Goal: Task Accomplishment & Management: Use online tool/utility

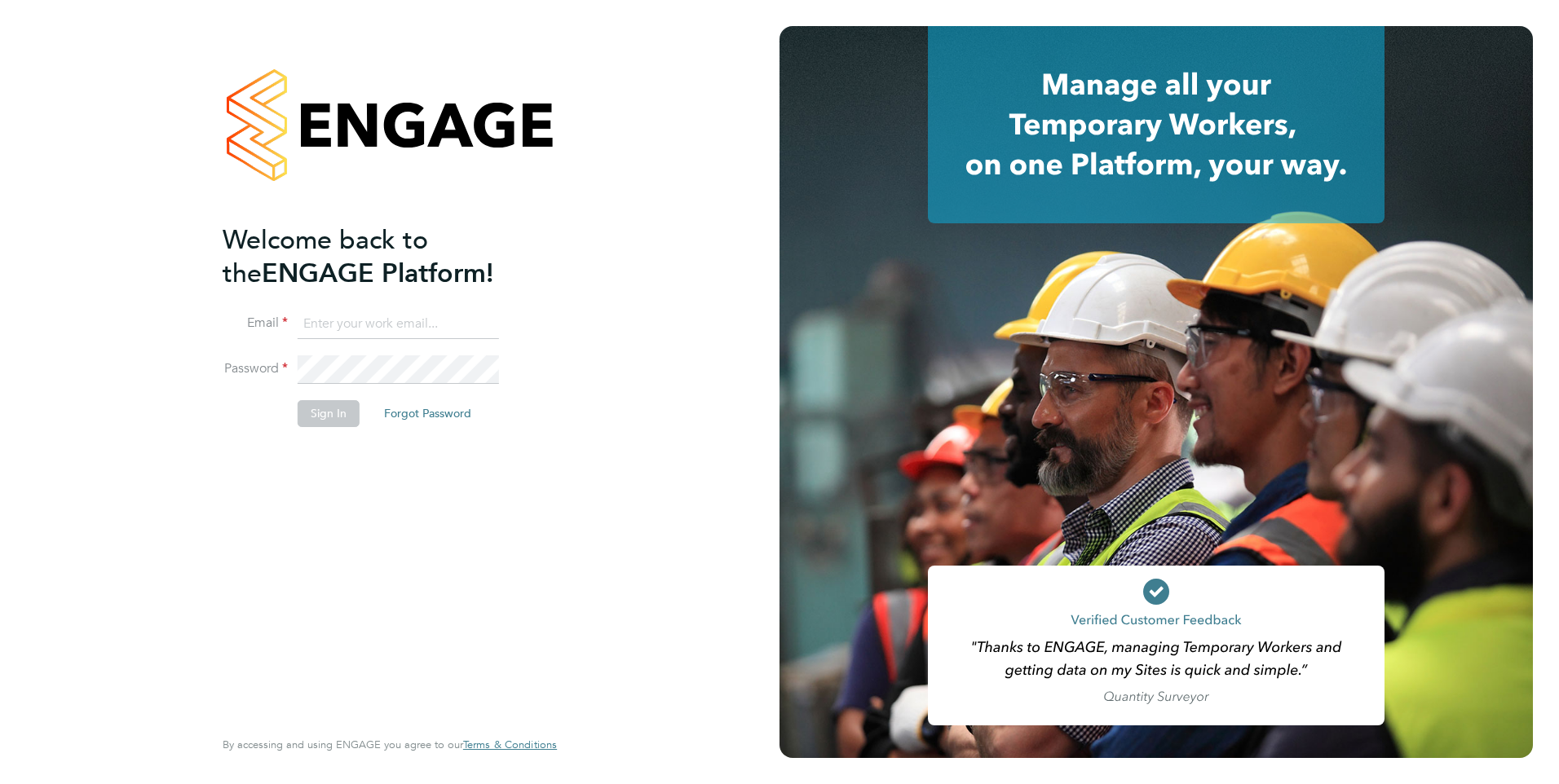
click at [423, 340] on li "Email" at bounding box center [382, 333] width 318 height 46
click at [420, 325] on input at bounding box center [398, 324] width 201 height 30
type input "clair.windsor@ncclondon.ac.uk"
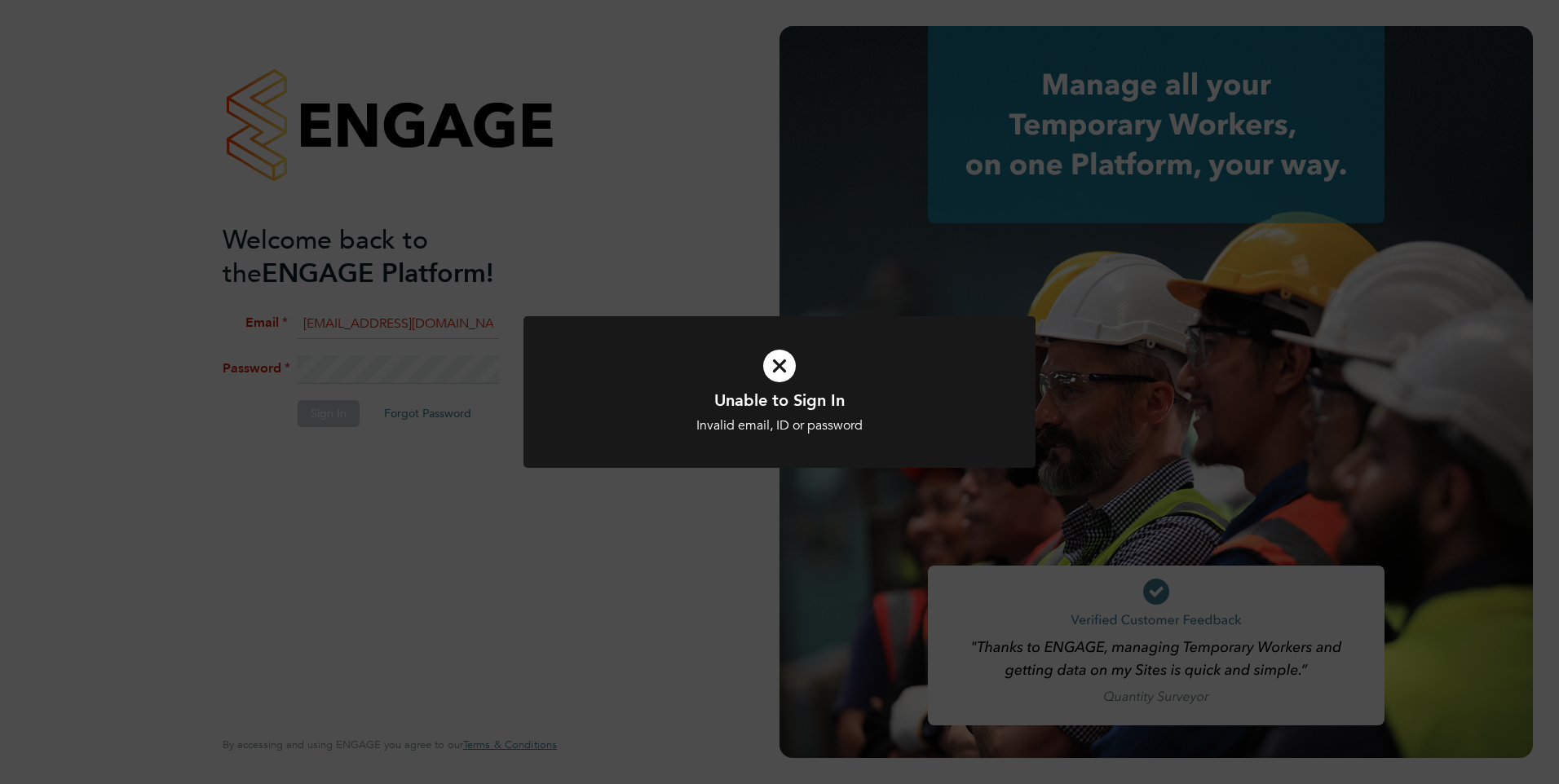
click at [786, 364] on icon at bounding box center [780, 366] width 424 height 63
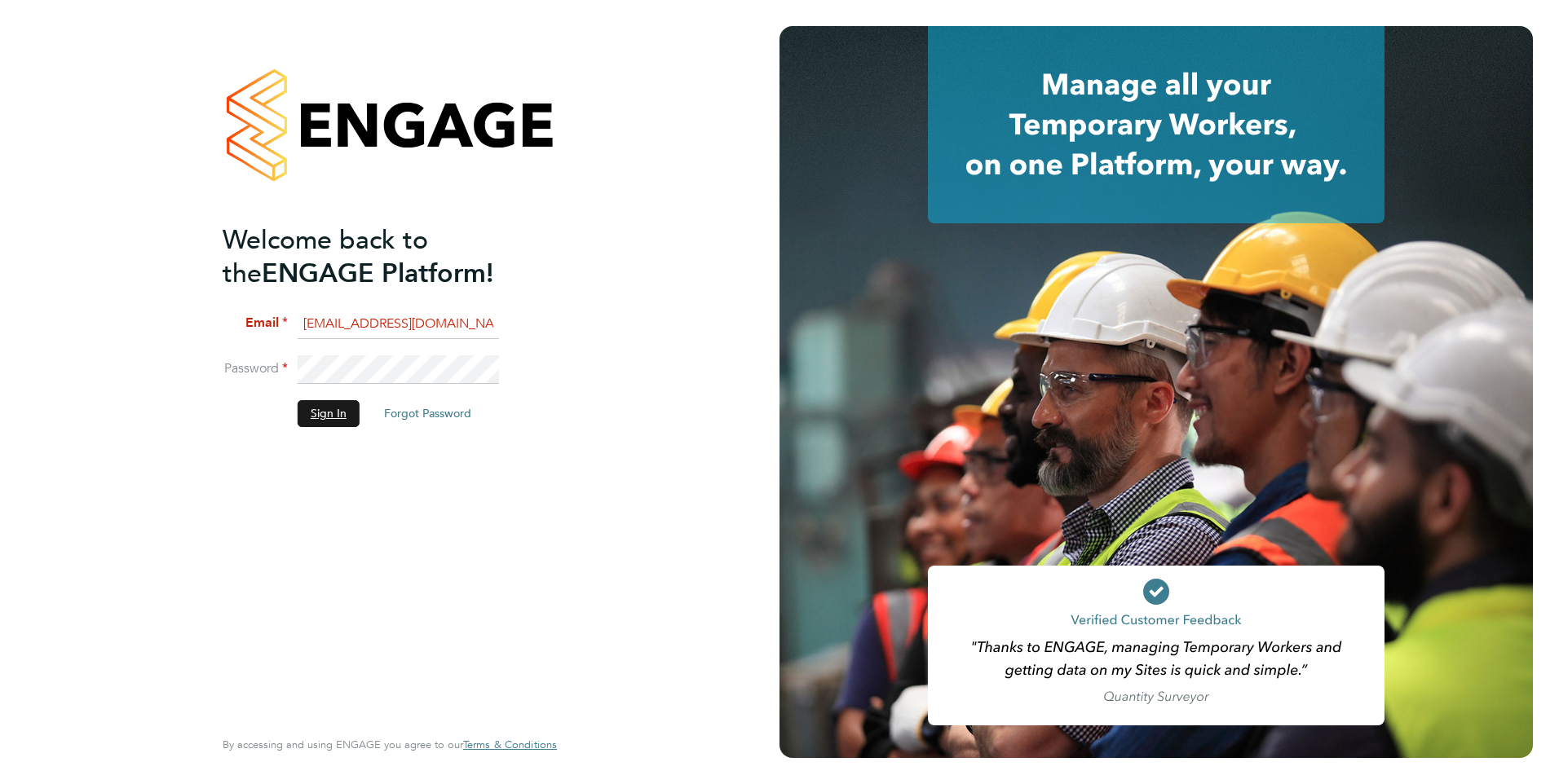
click at [323, 404] on button "Sign In" at bounding box center [328, 412] width 62 height 26
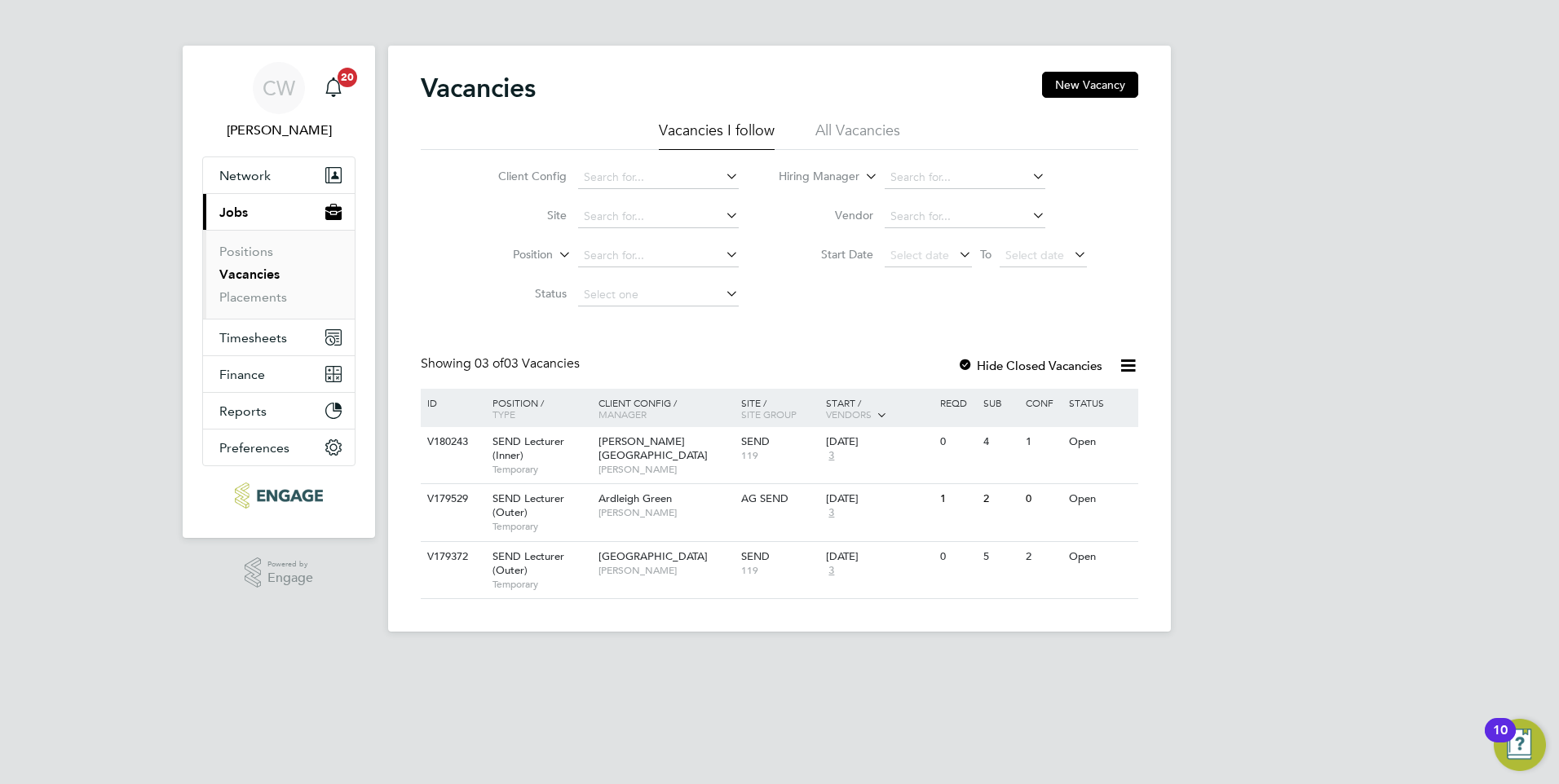
click at [965, 364] on div at bounding box center [965, 366] width 16 height 16
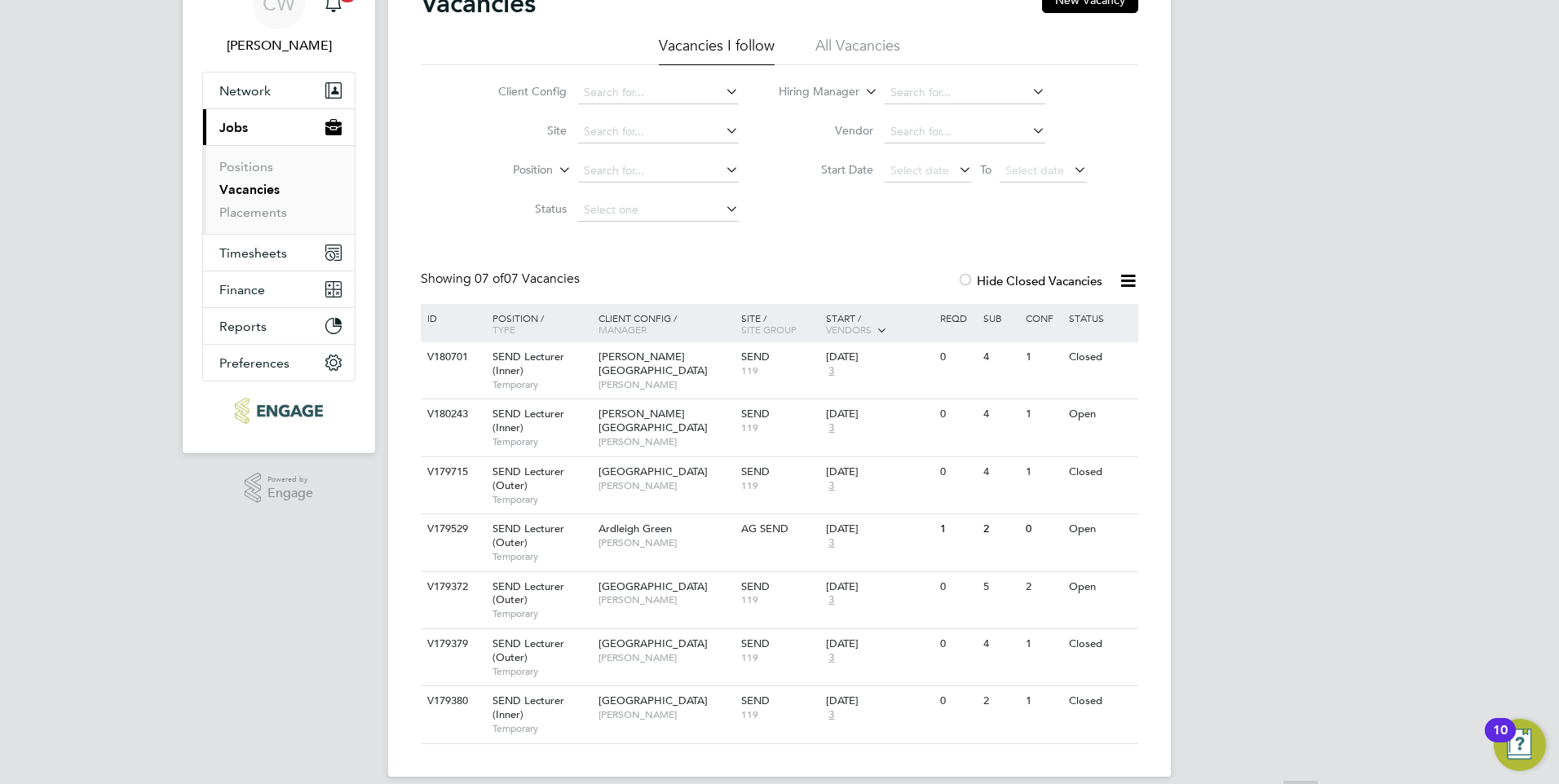
scroll to position [104, 0]
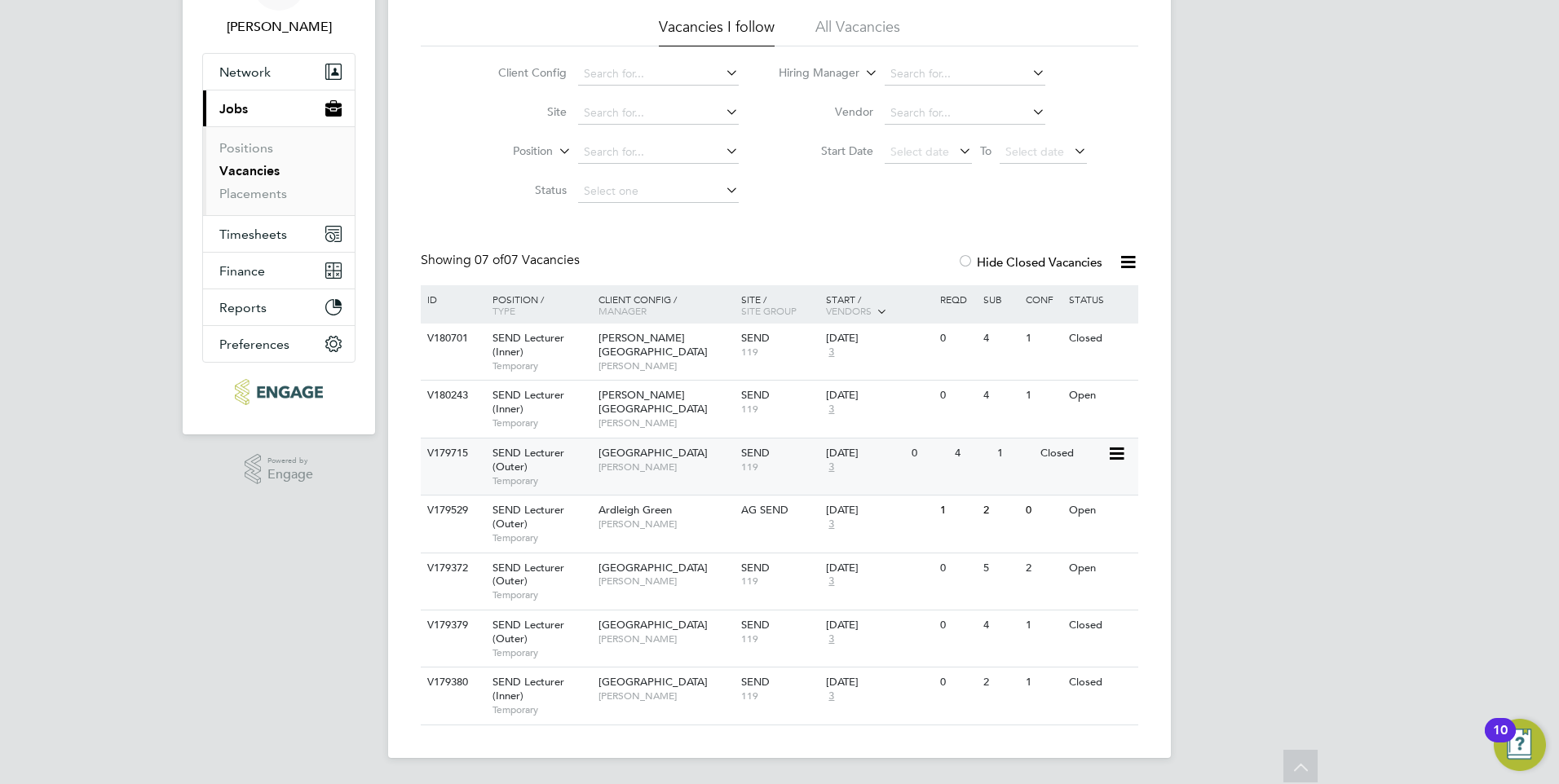
click at [640, 460] on span "[PERSON_NAME]" at bounding box center [665, 467] width 134 height 13
click at [1059, 588] on div "V179372 SEND Lecturer (Outer) Temporary Epping Forest Campus Clair Windsor SEND…" at bounding box center [780, 581] width 717 height 58
click at [679, 337] on span "Hackney Campus" at bounding box center [653, 344] width 109 height 28
click at [650, 531] on div "Ardleigh Green Clair Windsor" at bounding box center [665, 517] width 143 height 42
click at [645, 587] on span "[PERSON_NAME]" at bounding box center [665, 581] width 134 height 13
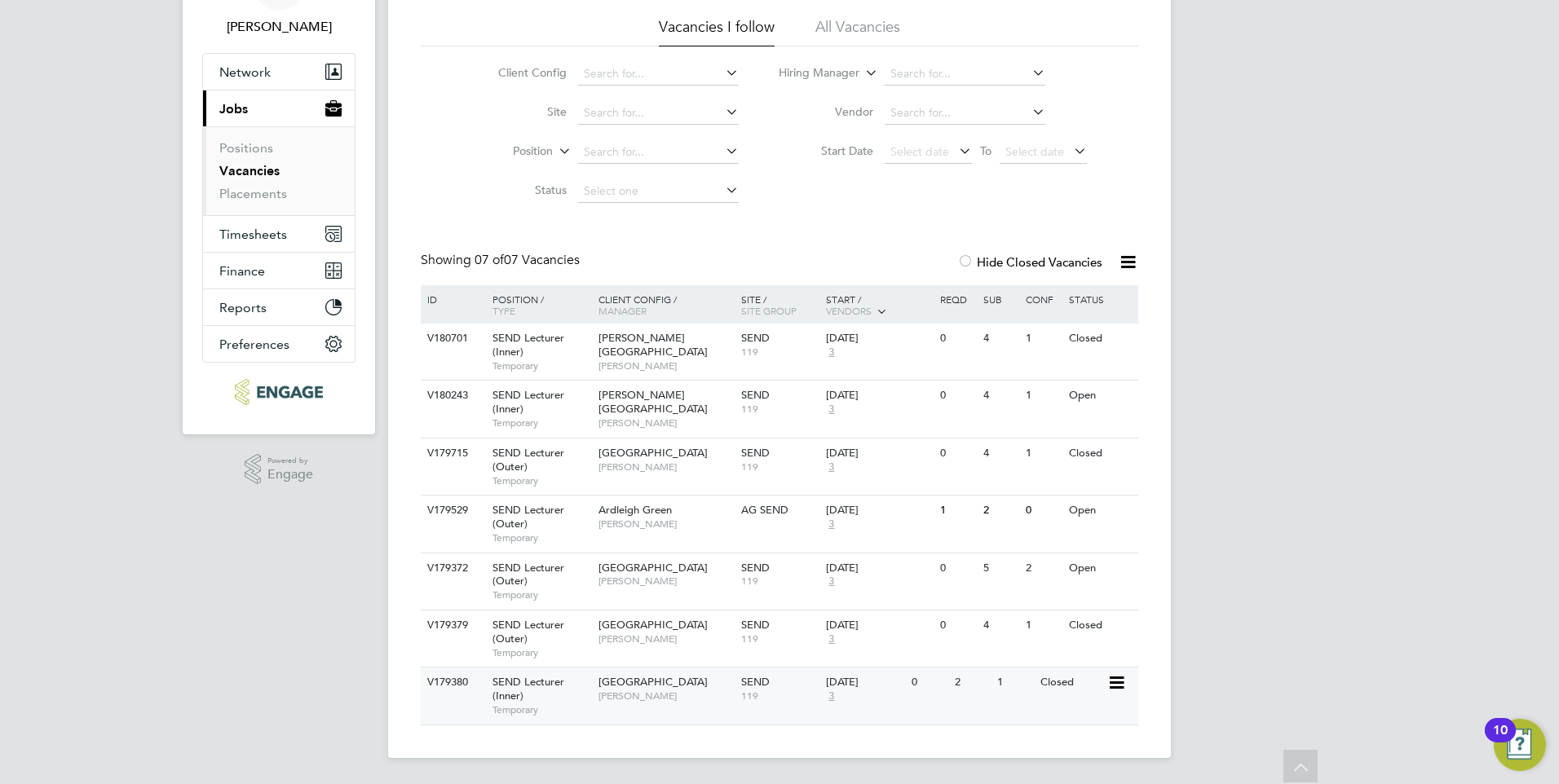
click at [662, 700] on span "[PERSON_NAME]" at bounding box center [665, 696] width 134 height 13
click at [688, 416] on span "[PERSON_NAME]" at bounding box center [665, 423] width 134 height 13
click at [649, 571] on span "[GEOGRAPHIC_DATA]" at bounding box center [653, 567] width 109 height 13
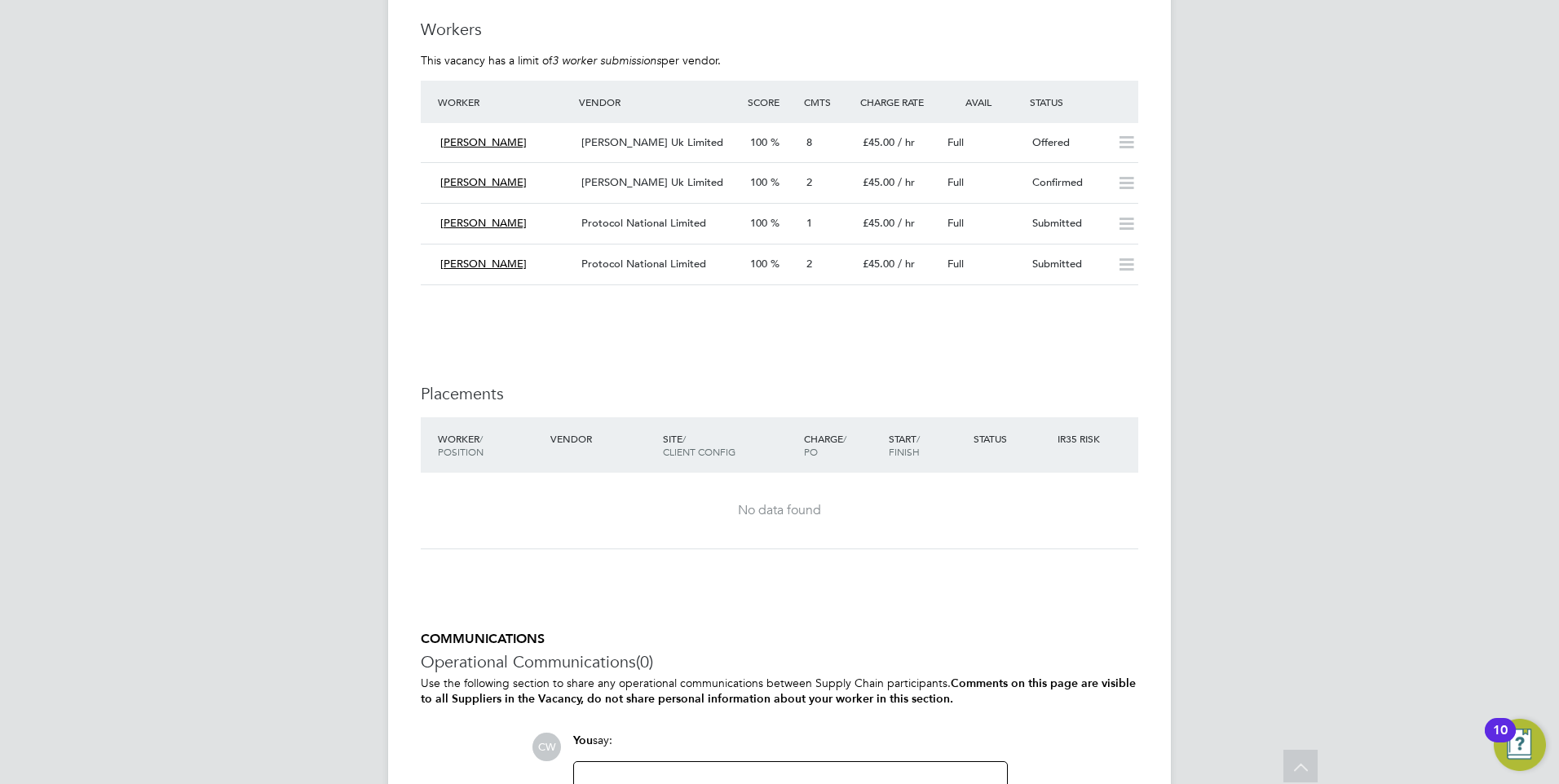
scroll to position [3015, 0]
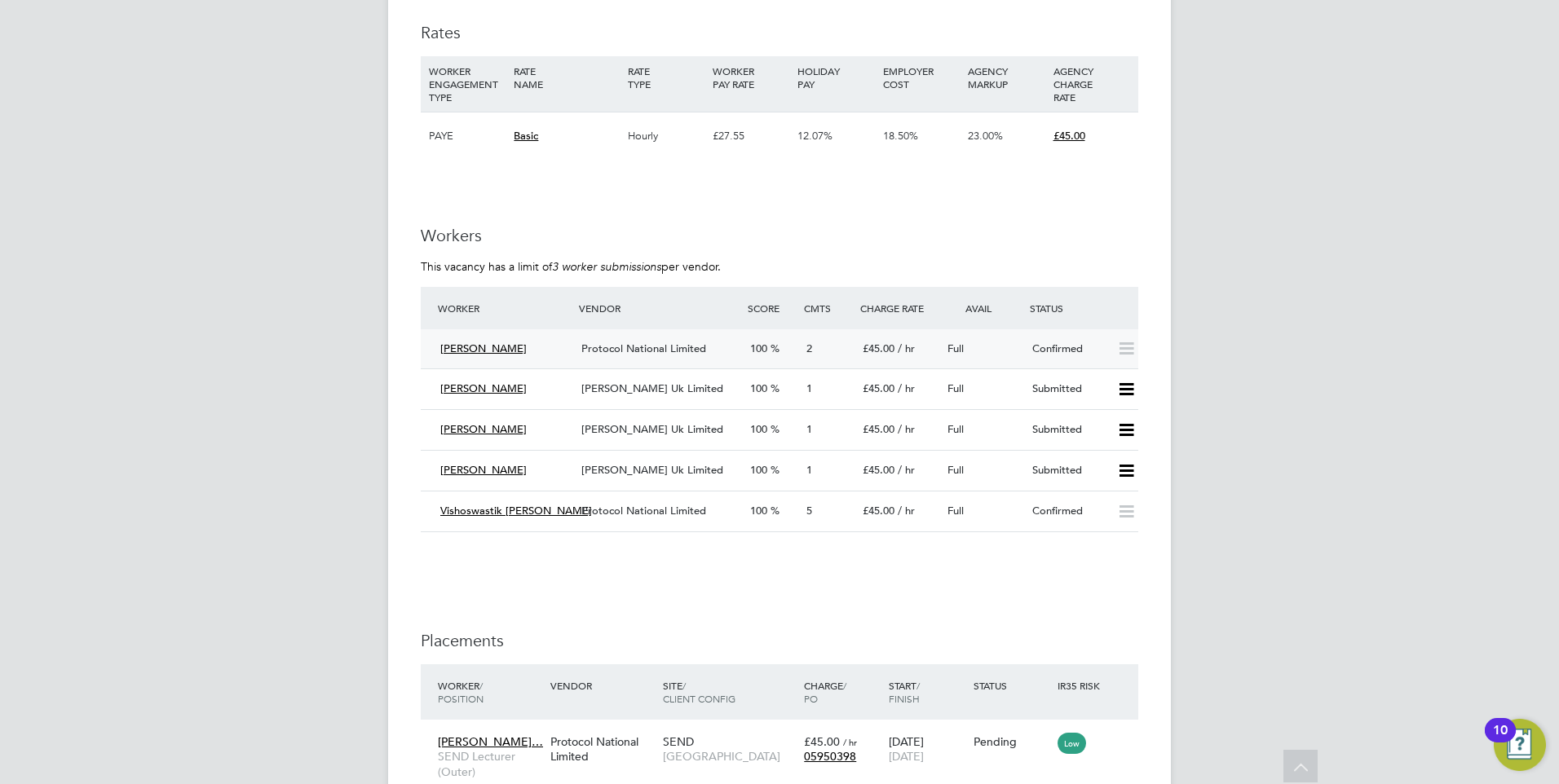
click at [614, 349] on span "Protocol National Limited" at bounding box center [643, 348] width 125 height 13
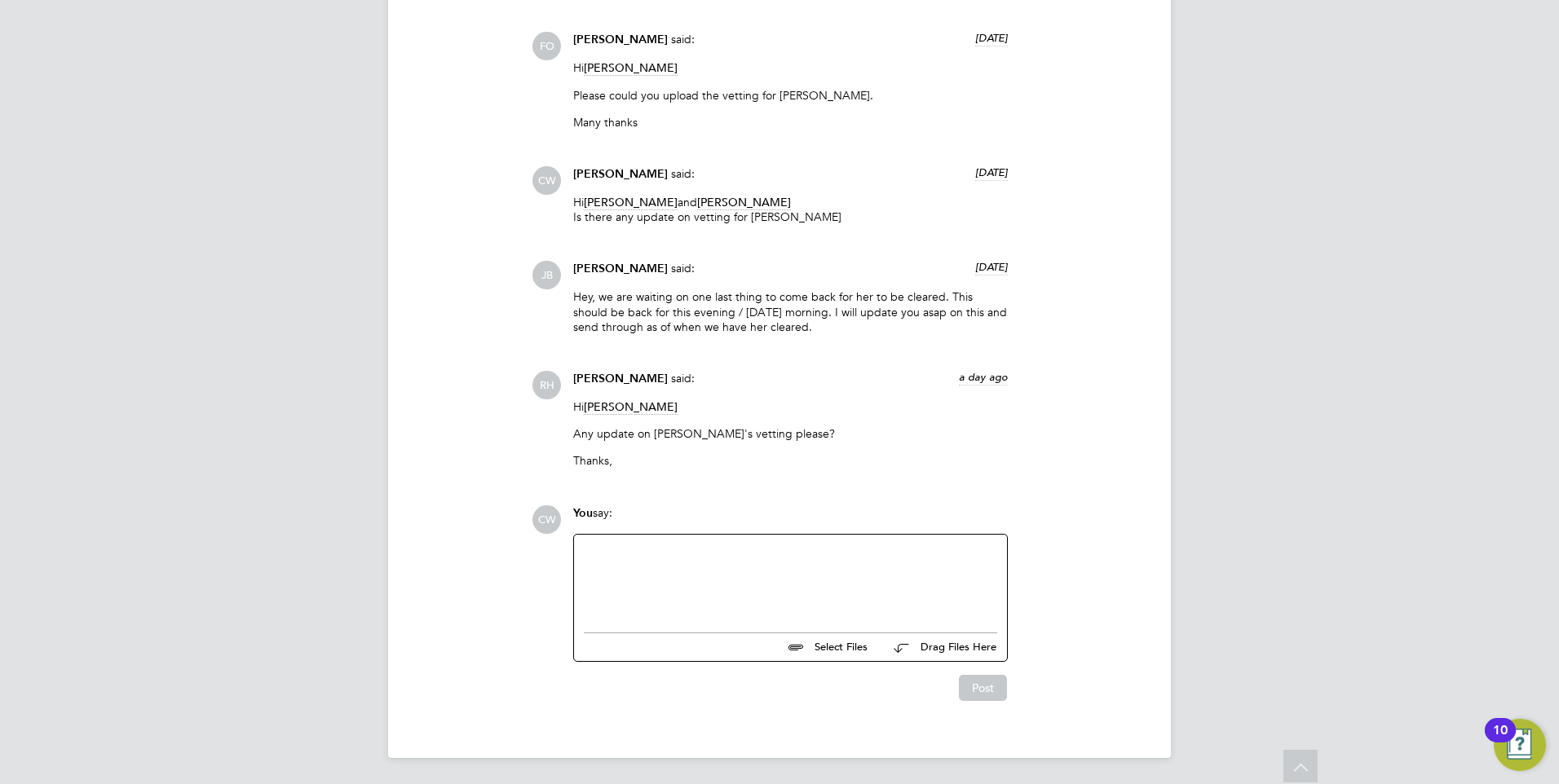
click at [711, 539] on div at bounding box center [790, 580] width 432 height 90
click at [718, 557] on div at bounding box center [790, 579] width 413 height 70
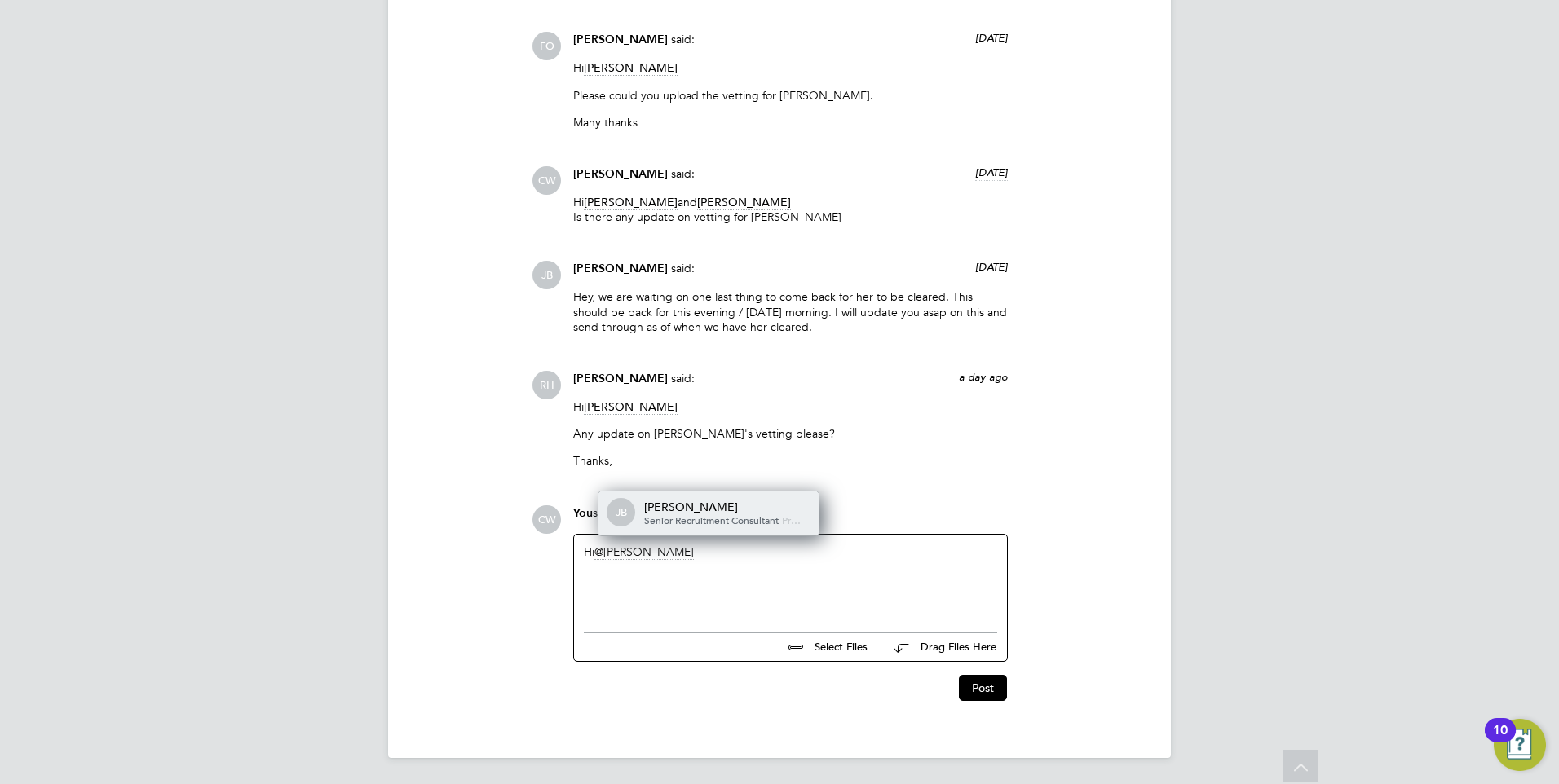
click at [718, 514] on span "Senior Recruitment Consultant" at bounding box center [711, 520] width 134 height 13
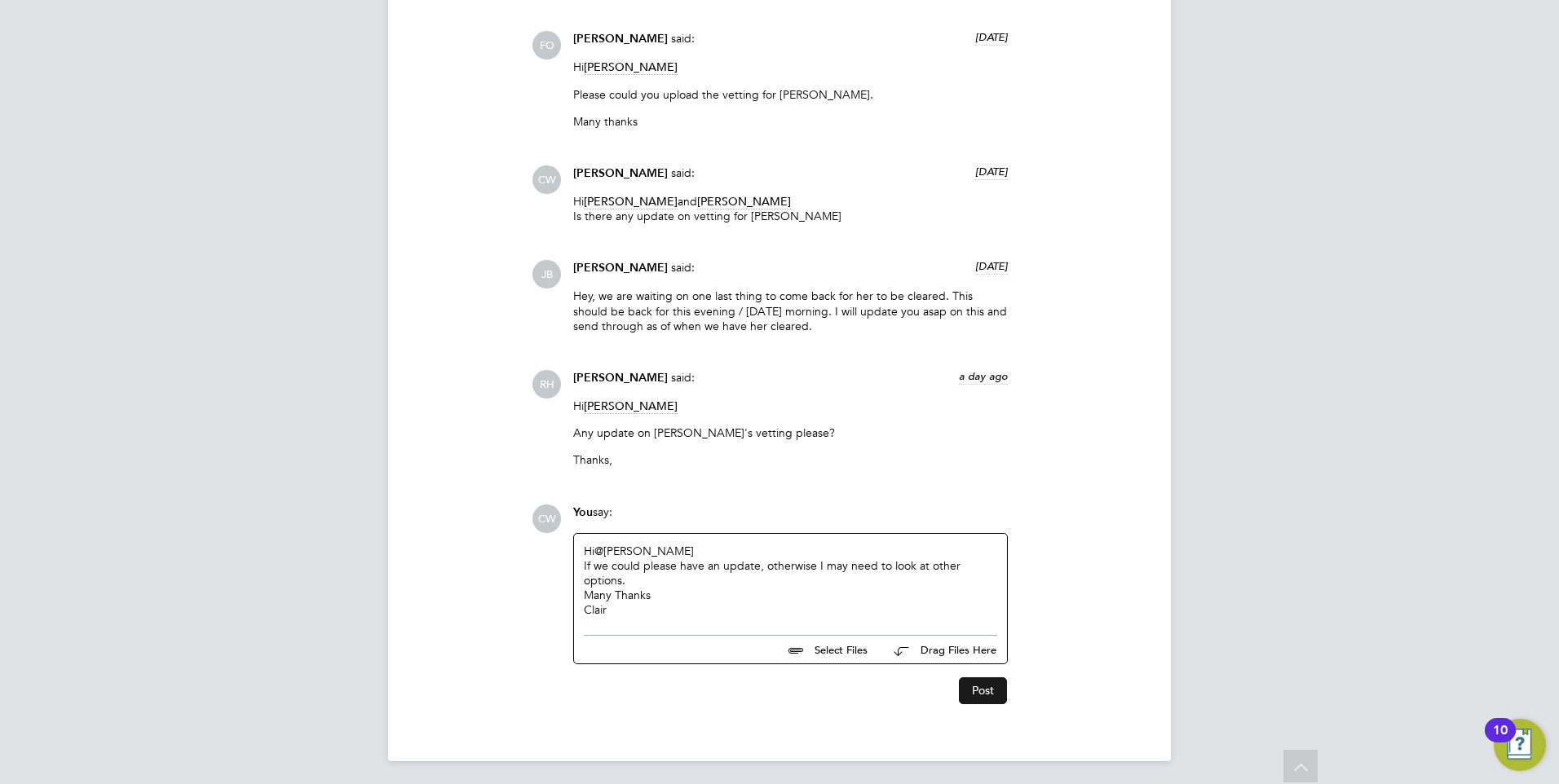
click at [989, 690] on button "Post" at bounding box center [983, 690] width 48 height 26
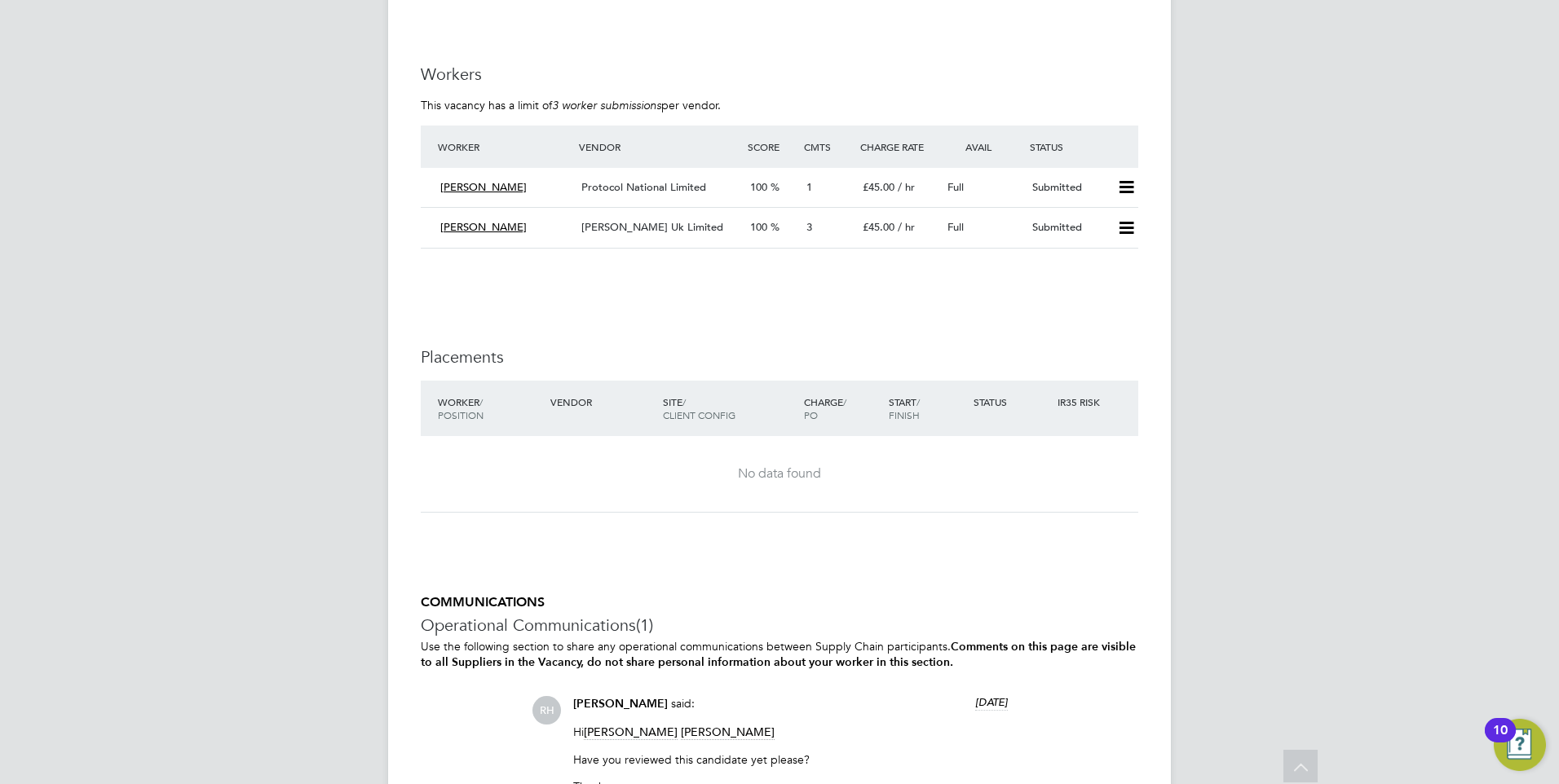
scroll to position [2934, 0]
click at [623, 176] on div "Protocol National Limited" at bounding box center [659, 186] width 169 height 27
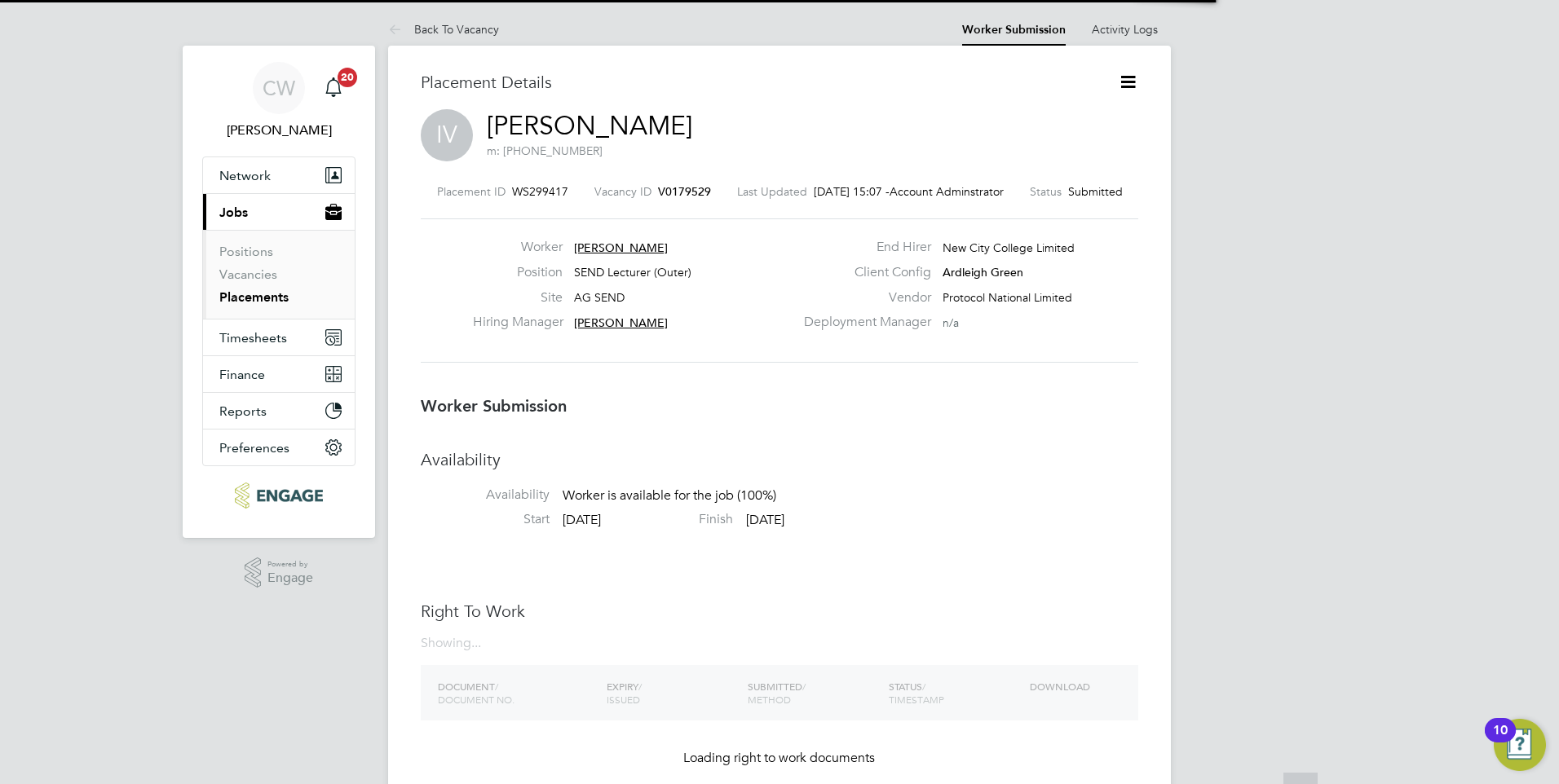
scroll to position [15, 114]
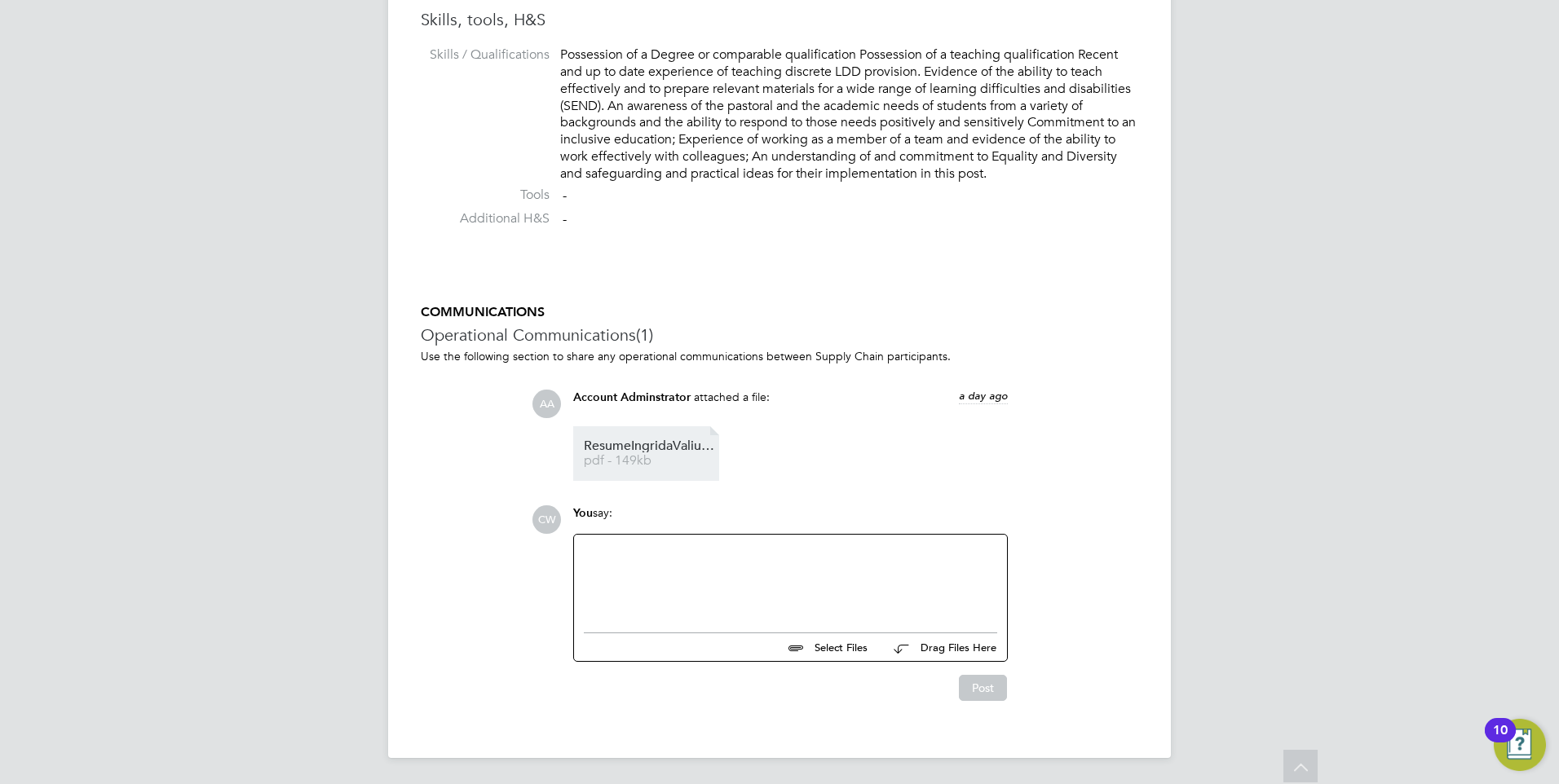
click at [635, 460] on span "pdf - 149kb" at bounding box center [649, 460] width 130 height 12
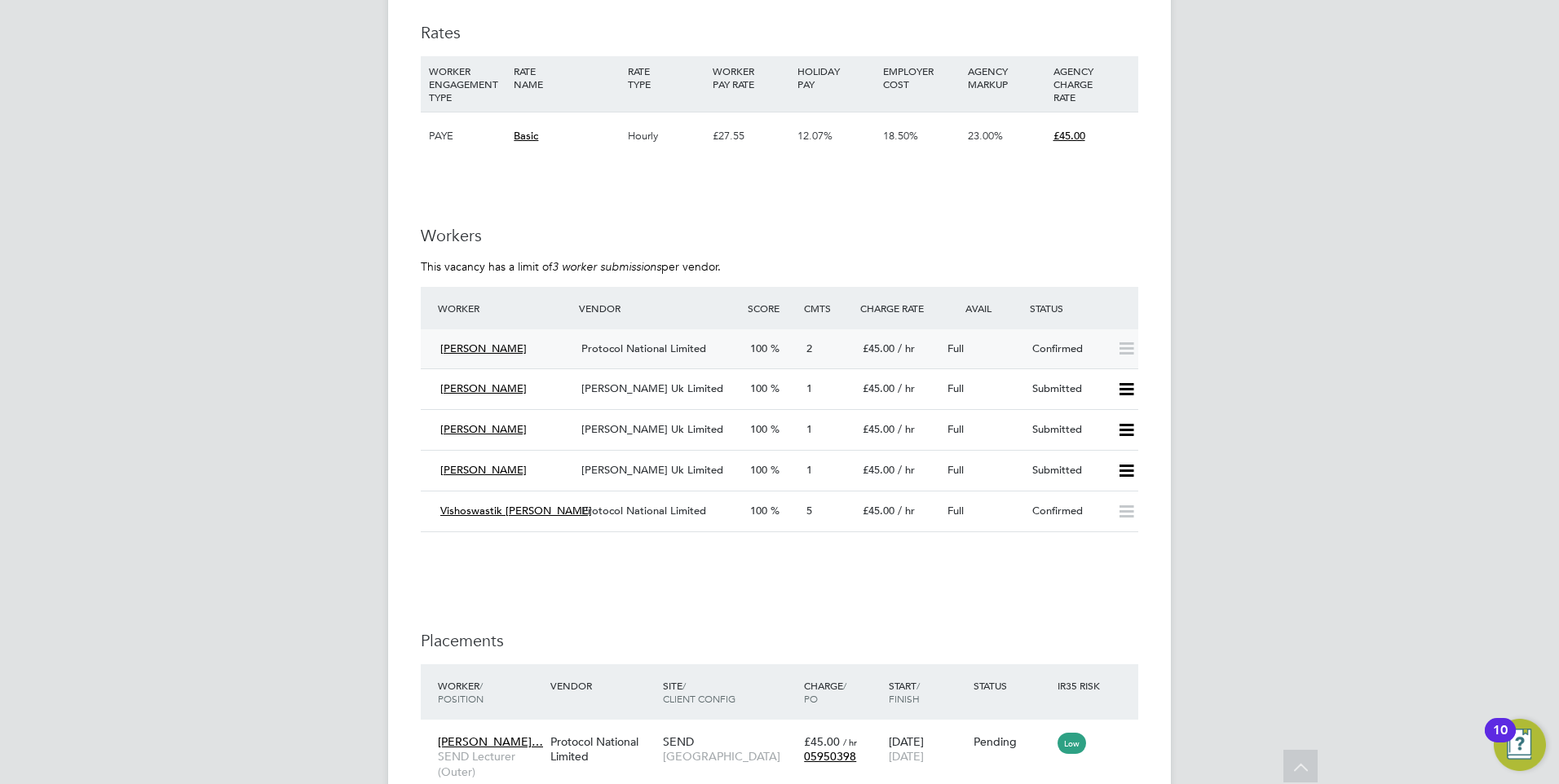
click at [620, 343] on span "Protocol National Limited" at bounding box center [643, 348] width 125 height 13
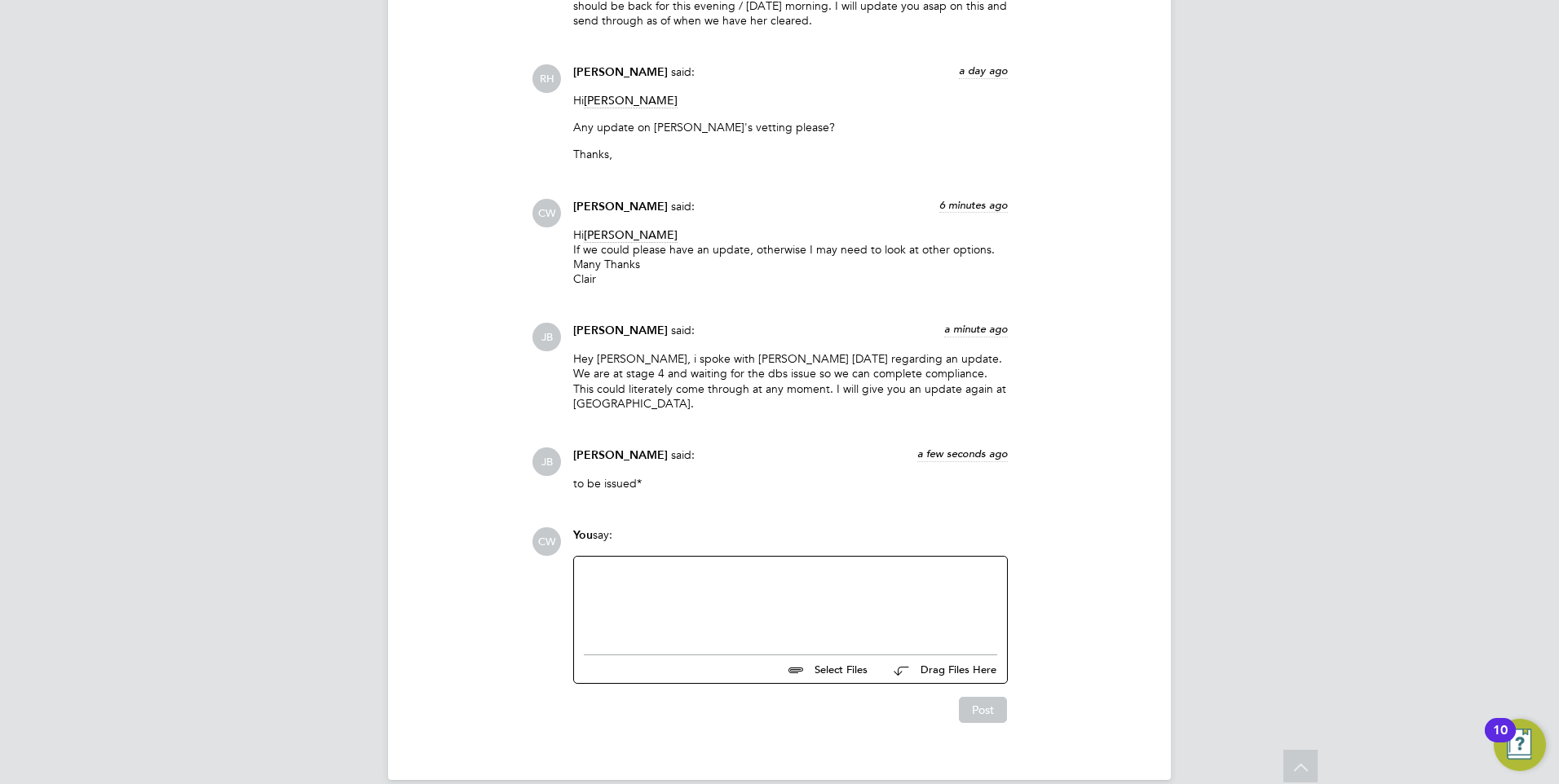
click at [759, 574] on div at bounding box center [790, 601] width 413 height 70
click at [989, 697] on button "Post" at bounding box center [983, 709] width 48 height 26
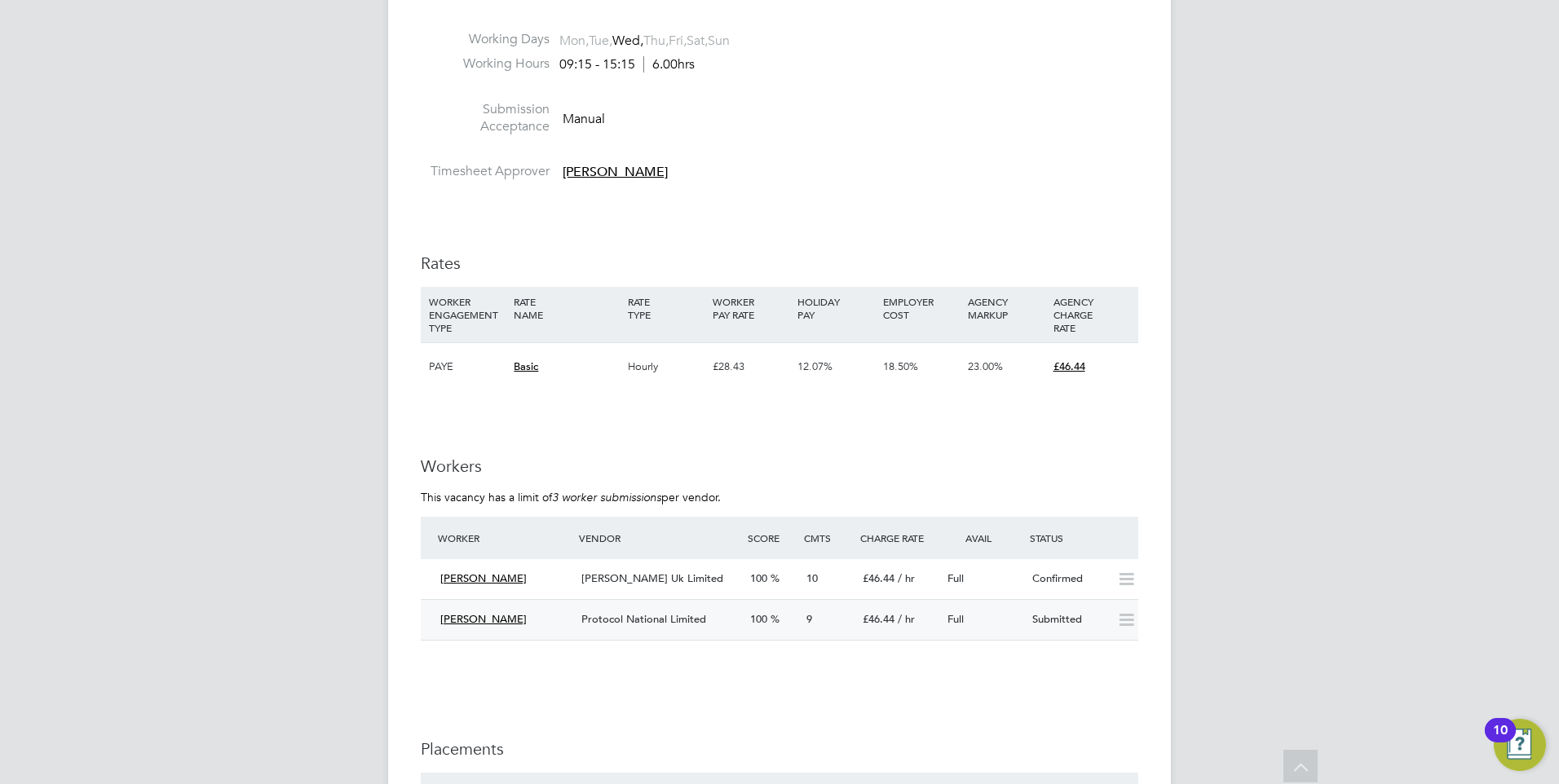
scroll to position [2364, 0]
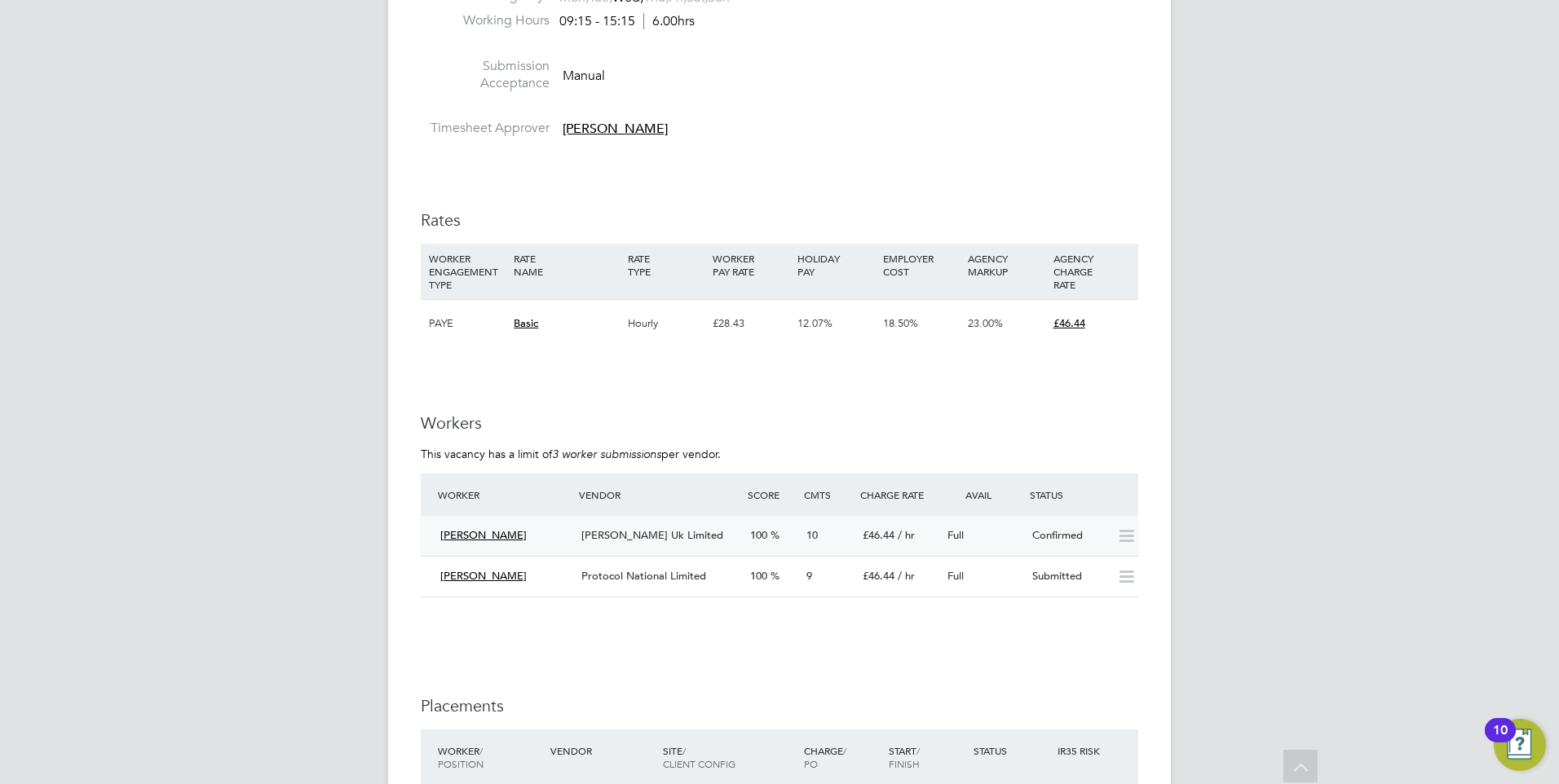
click at [610, 542] on div "[PERSON_NAME] Uk Limited" at bounding box center [659, 536] width 169 height 27
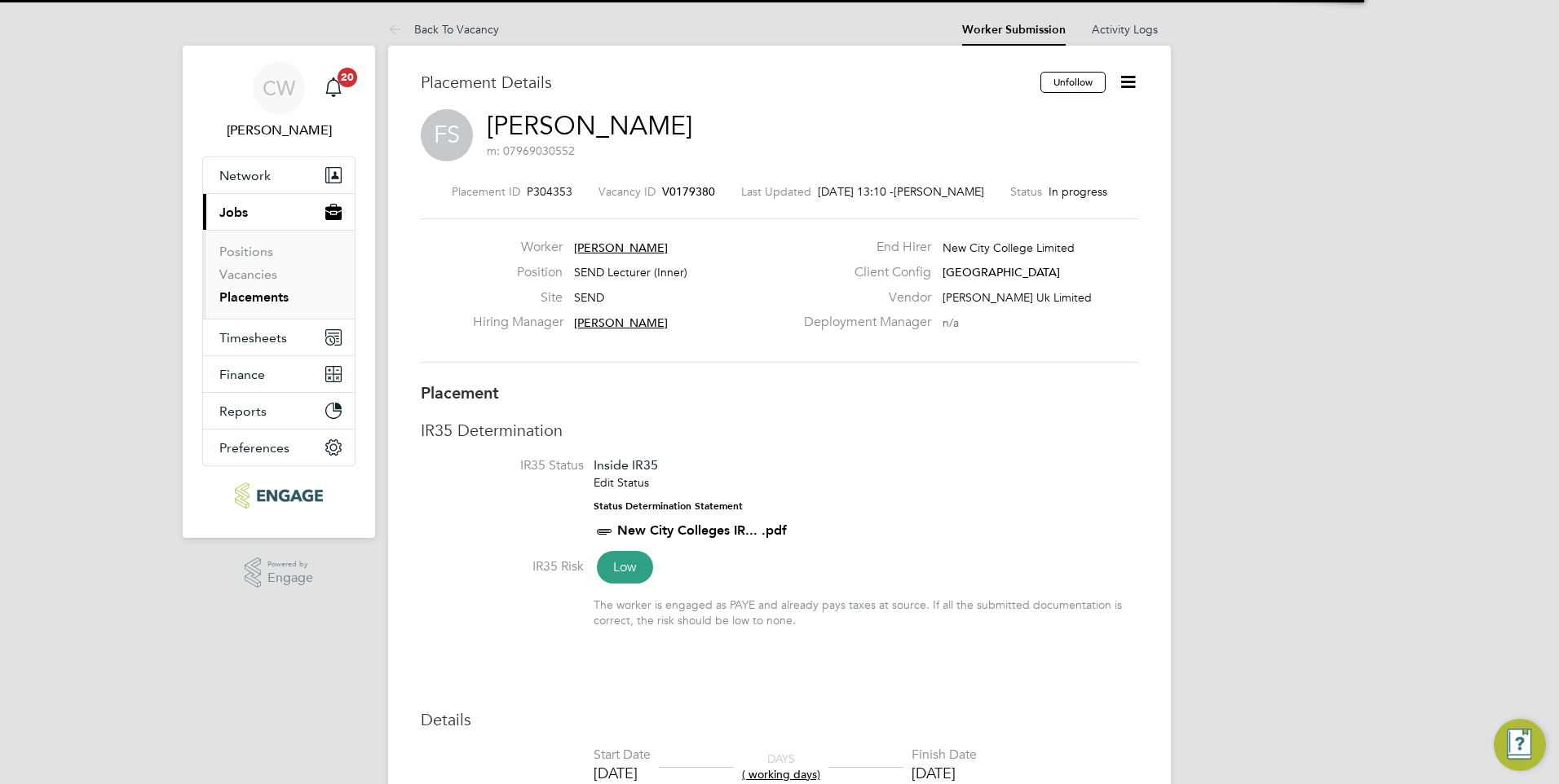
scroll to position [9, 9]
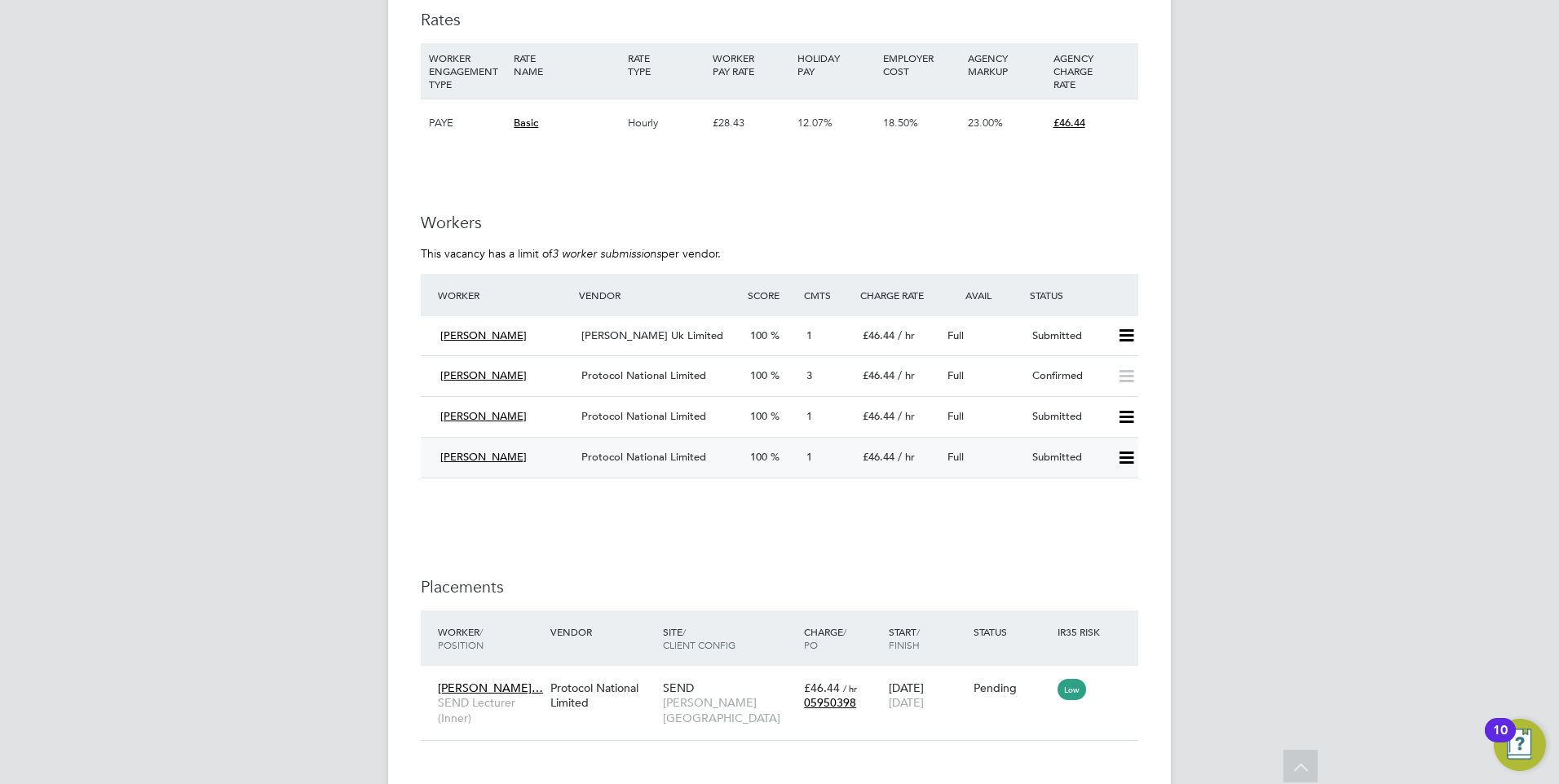
click at [466, 454] on span "[PERSON_NAME]" at bounding box center [483, 456] width 86 height 13
click at [672, 460] on span "Protocol National Limited" at bounding box center [643, 456] width 125 height 13
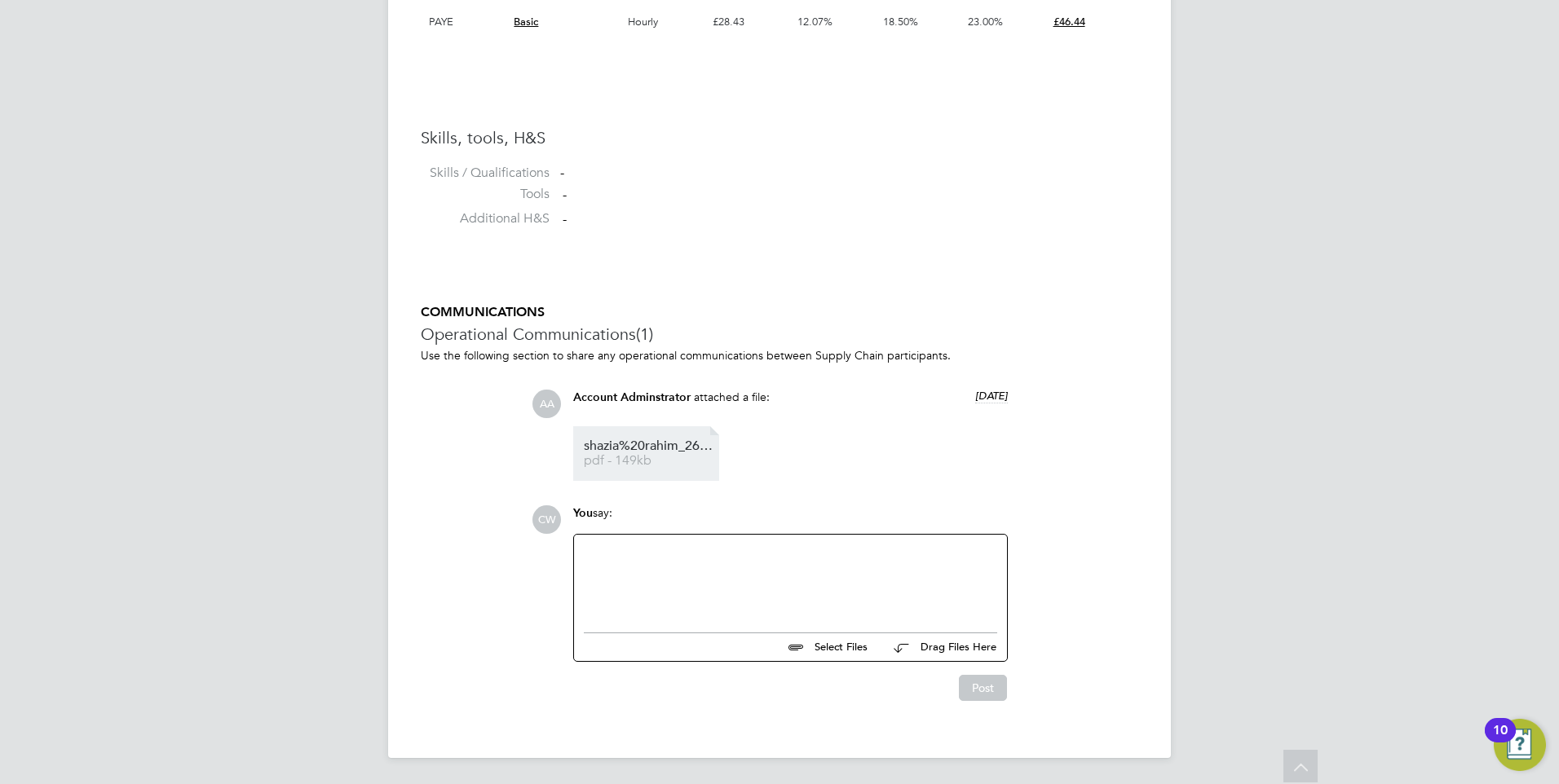
click at [618, 453] on link "shazia%20rahim_26832385_cv-library%20(1) pdf - 149kb" at bounding box center [649, 453] width 130 height 27
